Goal: Task Accomplishment & Management: Manage account settings

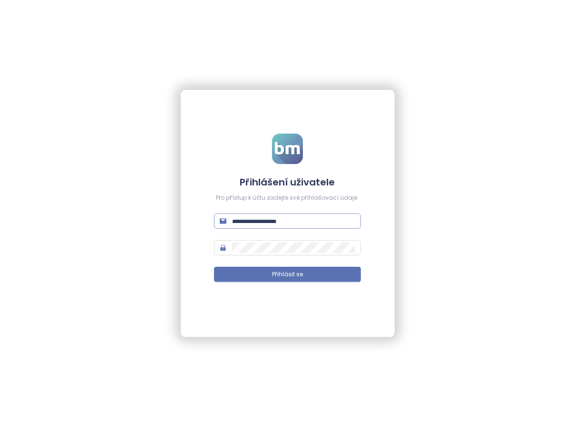
click at [279, 221] on input "text" at bounding box center [293, 221] width 123 height 10
paste input "**********"
type input "**********"
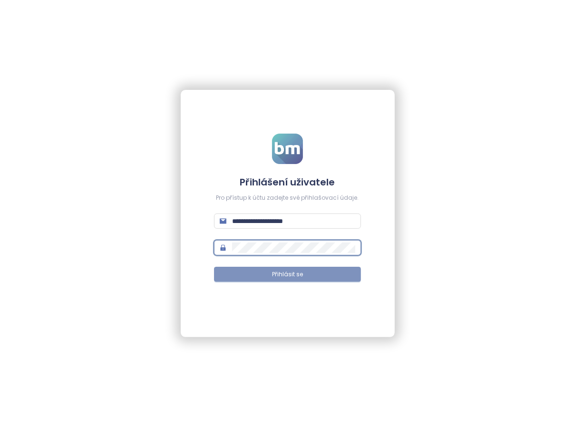
click at [288, 276] on span "Přihlásit se" at bounding box center [287, 274] width 31 height 9
